Goal: Check status: Check status

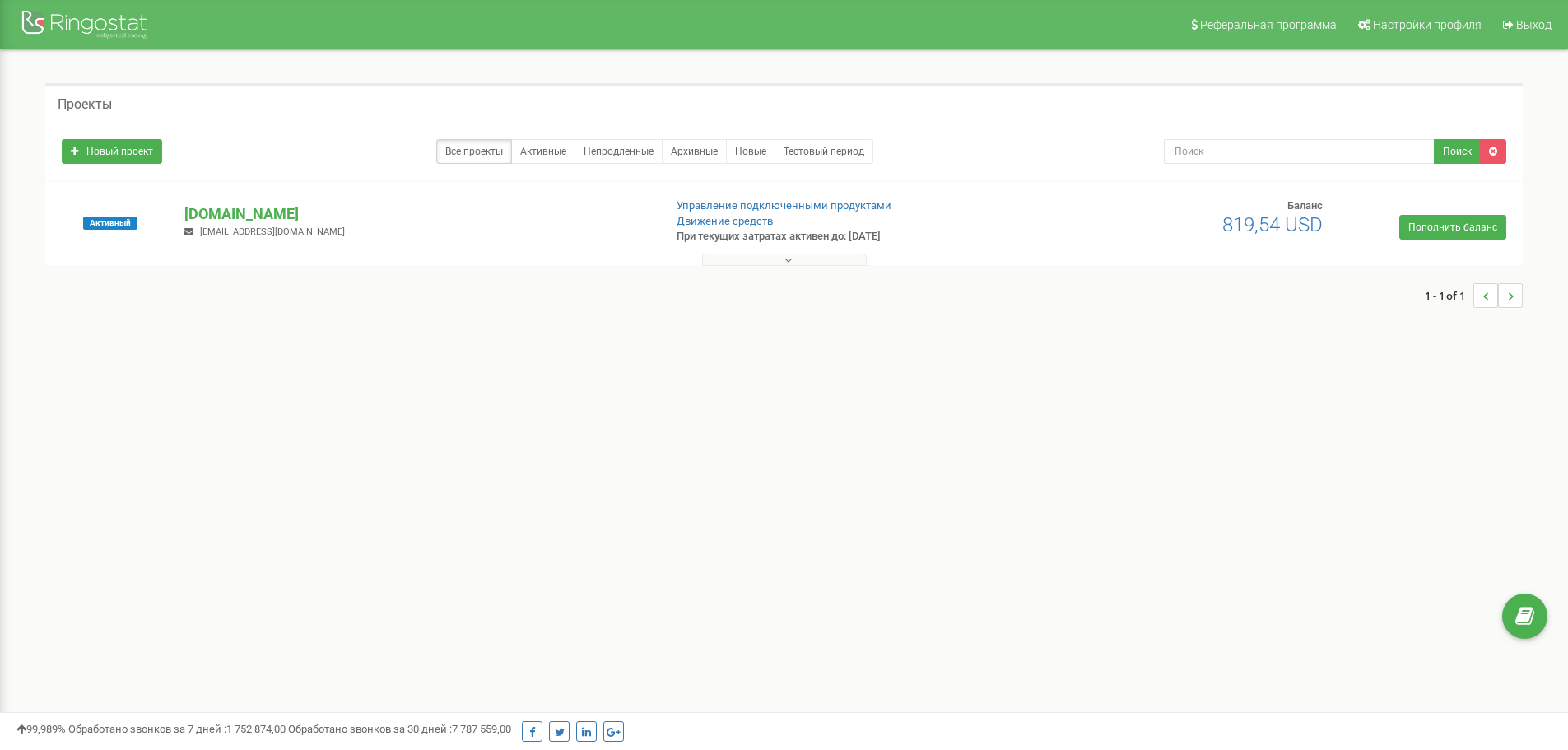
click at [792, 262] on button at bounding box center [784, 259] width 164 height 13
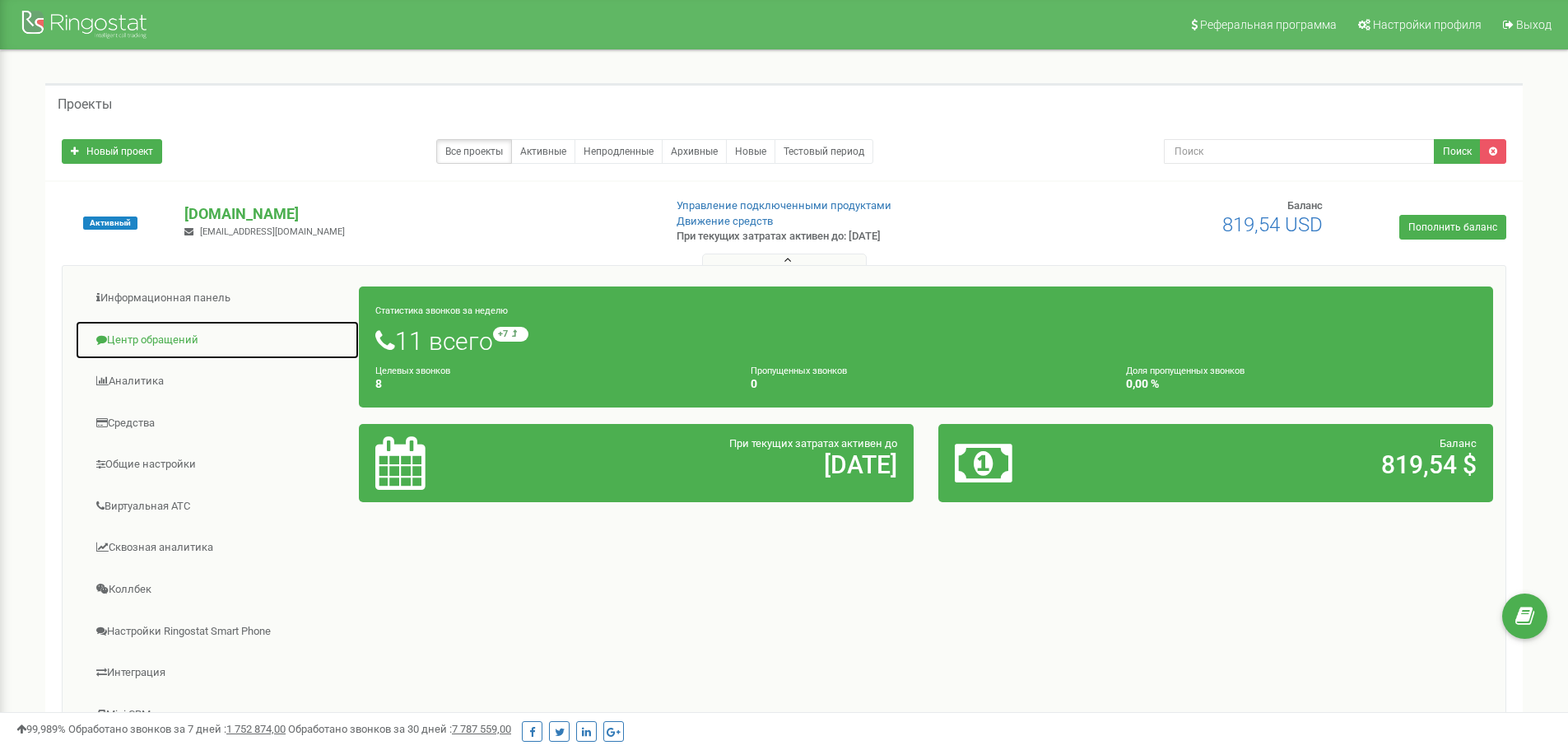
click at [134, 336] on link "Центр обращений" at bounding box center [217, 340] width 284 height 40
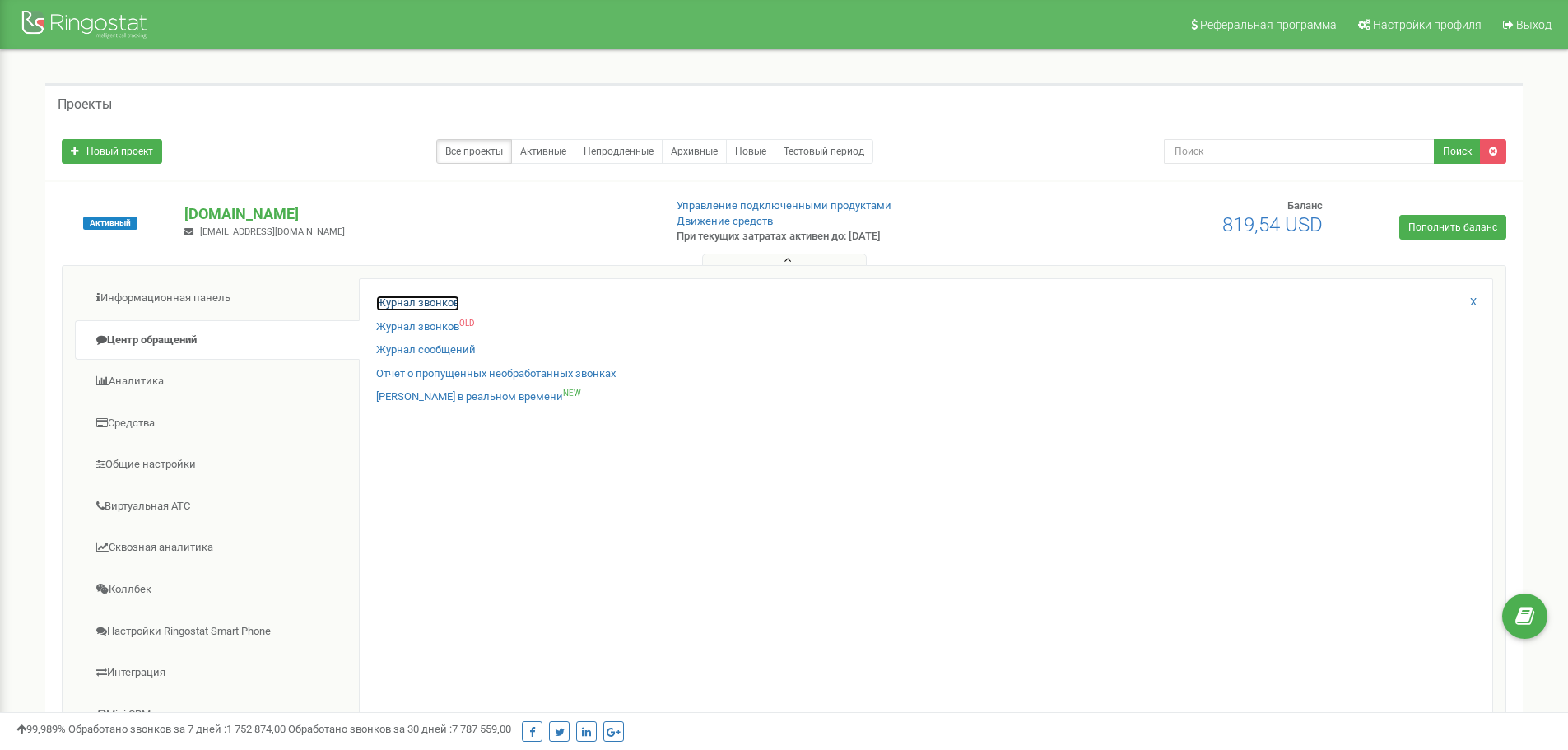
click at [427, 300] on link "Журнал звонков" at bounding box center [418, 303] width 83 height 16
